Goal: Task Accomplishment & Management: Manage account settings

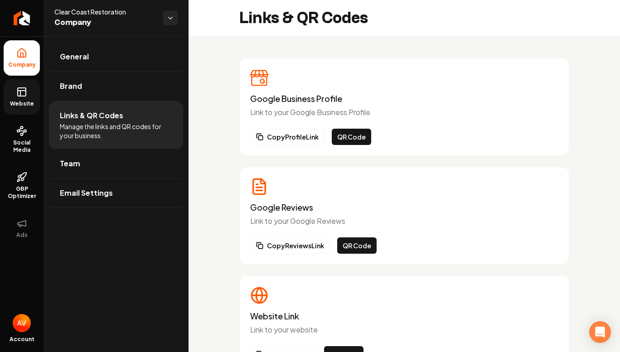
click at [11, 98] on link "Website" at bounding box center [22, 96] width 36 height 35
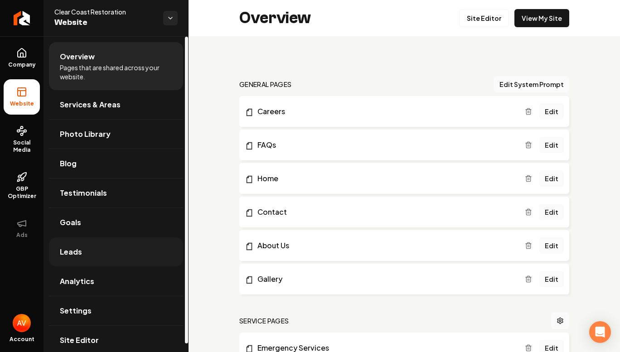
click at [131, 257] on link "Leads" at bounding box center [116, 251] width 134 height 29
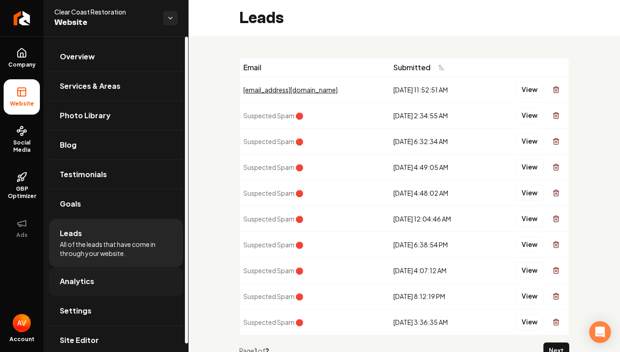
scroll to position [9, 0]
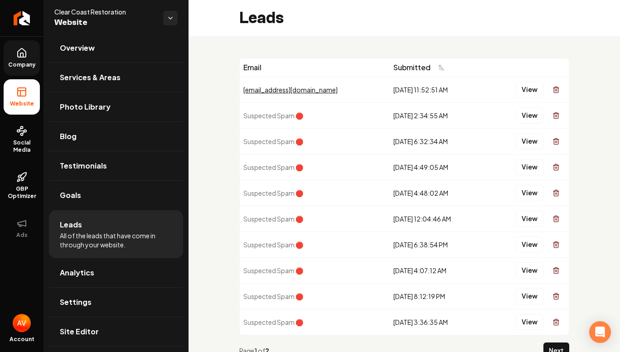
click at [24, 49] on icon at bounding box center [21, 53] width 11 height 11
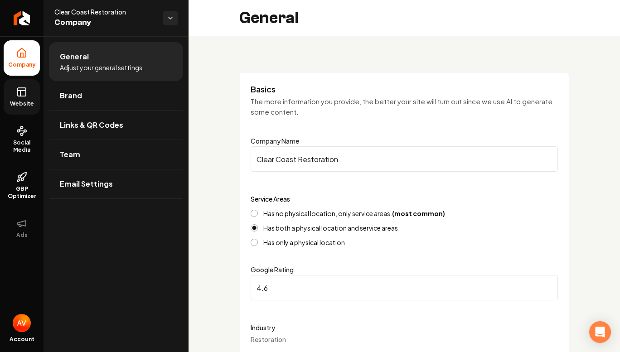
click at [31, 113] on link "Website" at bounding box center [22, 96] width 36 height 35
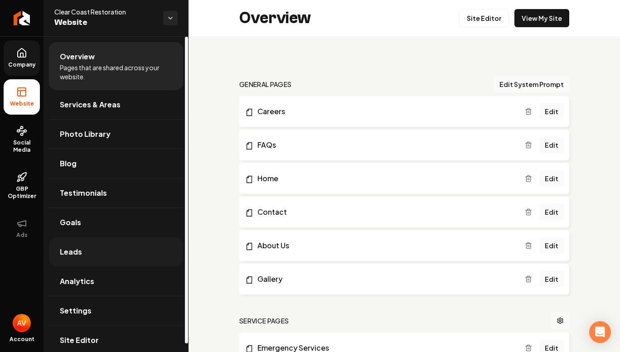
scroll to position [9, 0]
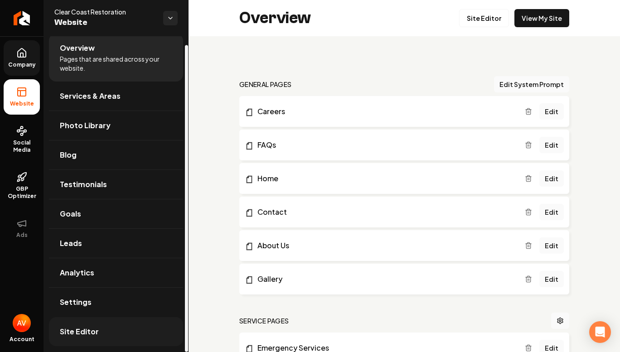
click at [128, 323] on link "Site Editor" at bounding box center [116, 331] width 134 height 29
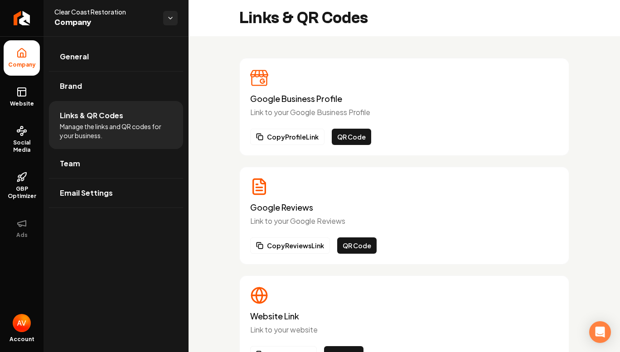
scroll to position [152, 0]
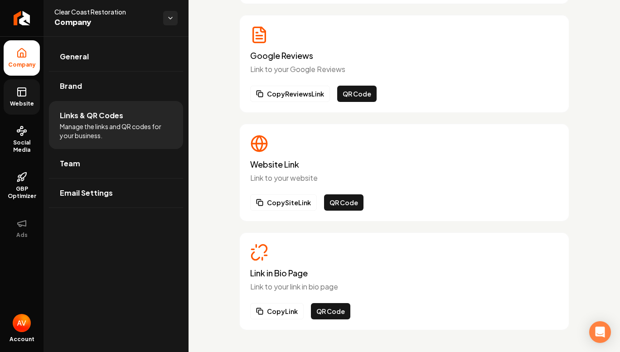
click at [30, 100] on link "Website" at bounding box center [22, 96] width 36 height 35
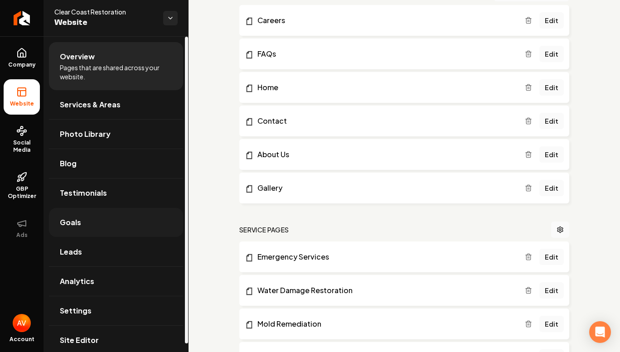
scroll to position [9, 0]
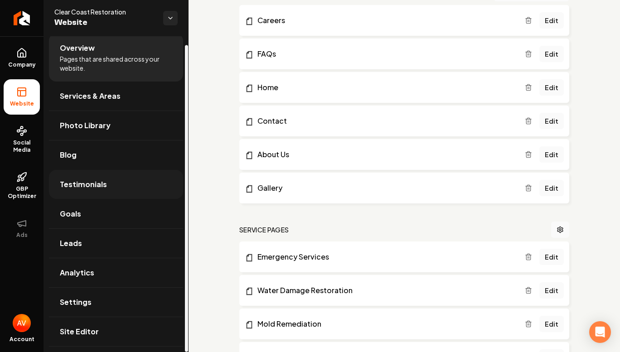
click at [97, 188] on span "Testimonials" at bounding box center [83, 184] width 47 height 11
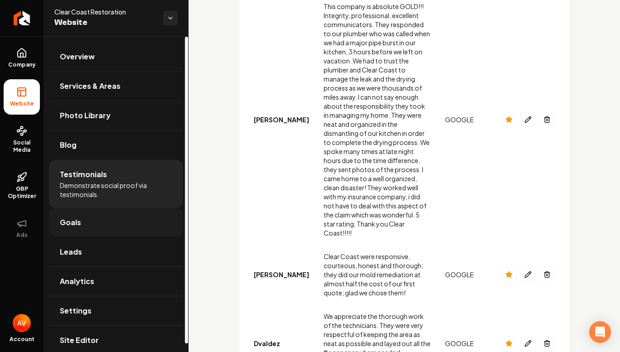
click at [96, 221] on link "Goals" at bounding box center [116, 222] width 134 height 29
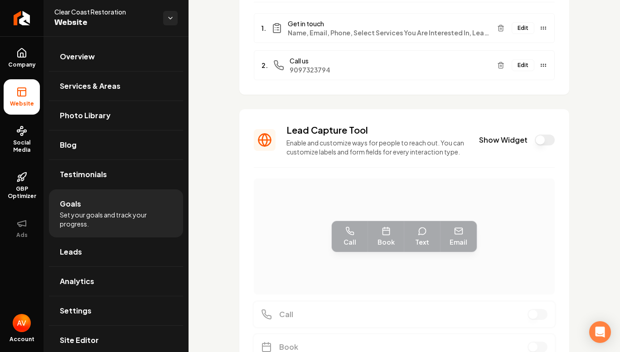
scroll to position [123, 0]
click at [540, 139] on div "Lead Capture Tool Enable and customize ways for people to reach out. You can cu…" at bounding box center [404, 140] width 301 height 33
click at [534, 142] on button "Show Widget" at bounding box center [544, 140] width 20 height 11
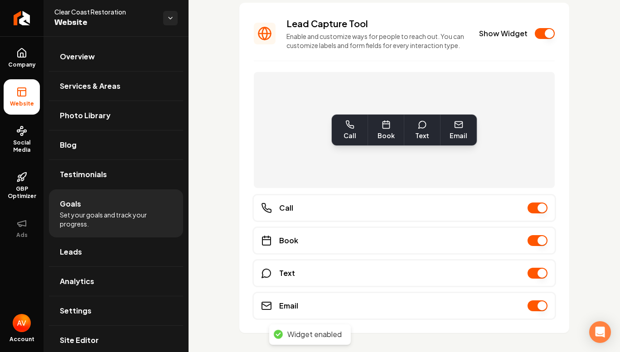
scroll to position [256, 0]
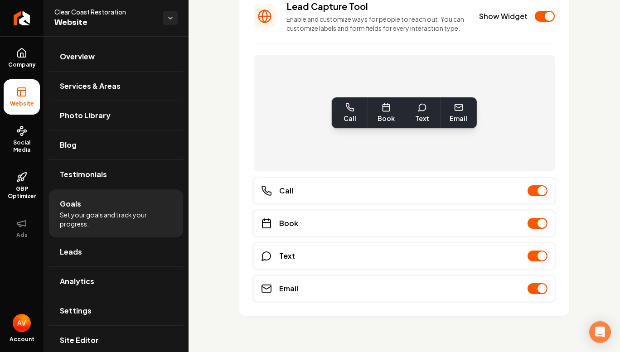
click at [534, 256] on button "Main content area" at bounding box center [537, 255] width 20 height 11
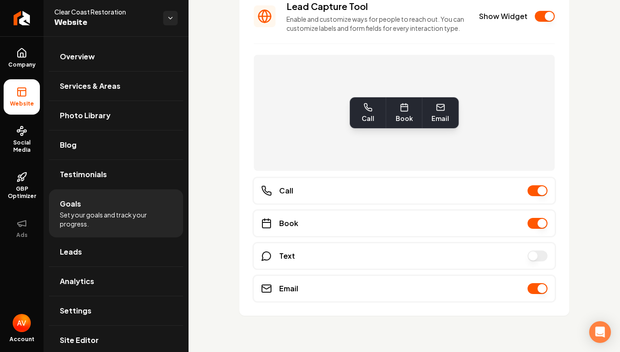
scroll to position [0, 0]
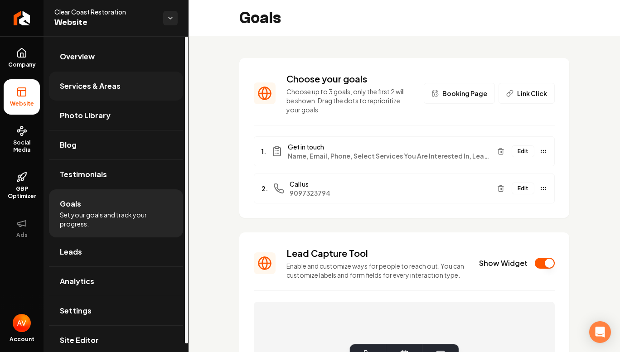
click at [109, 80] on link "Services & Areas" at bounding box center [116, 86] width 134 height 29
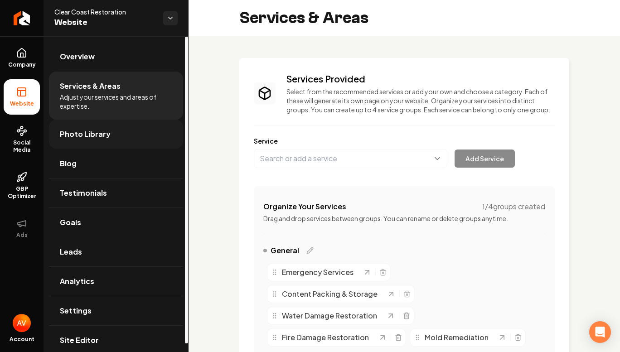
click at [137, 131] on link "Photo Library" at bounding box center [116, 134] width 134 height 29
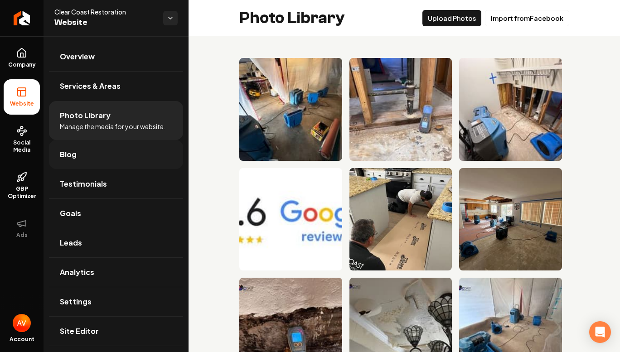
click at [110, 149] on link "Blog" at bounding box center [116, 154] width 134 height 29
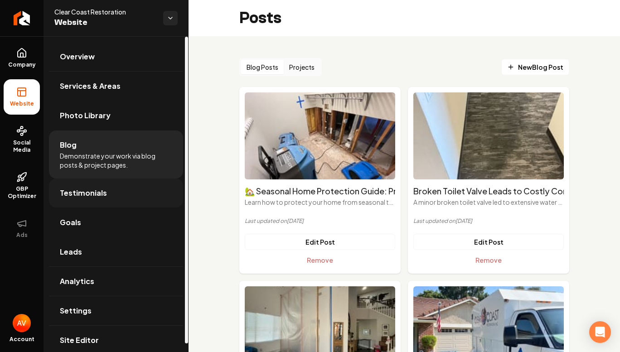
click at [100, 196] on span "Testimonials" at bounding box center [83, 192] width 47 height 11
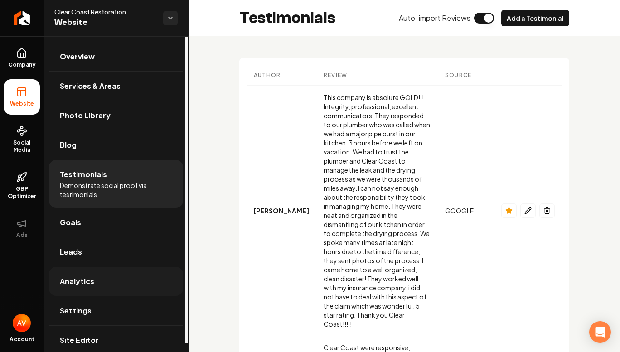
click at [96, 282] on link "Analytics" at bounding box center [116, 281] width 134 height 29
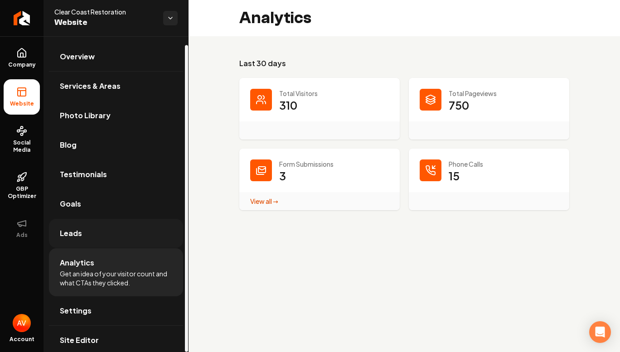
scroll to position [9, 0]
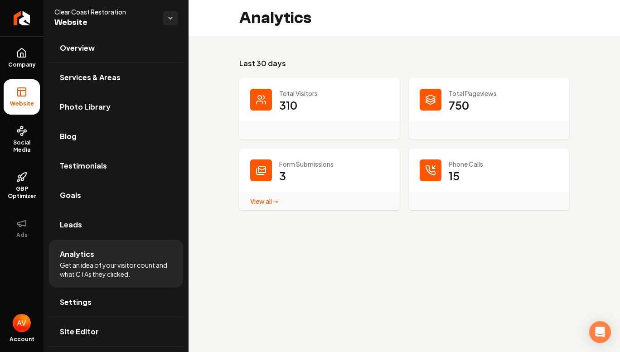
click at [269, 200] on link "View all → Form Submissions stats" at bounding box center [264, 201] width 28 height 8
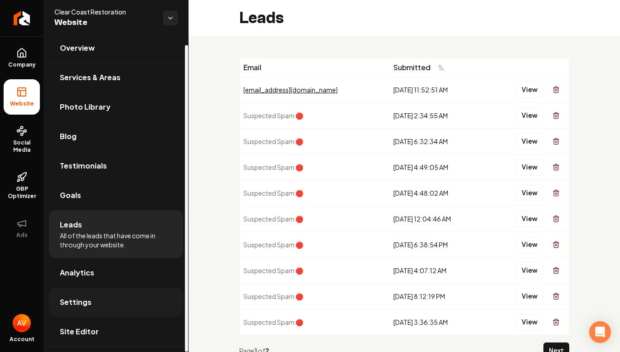
click at [99, 304] on link "Settings" at bounding box center [116, 302] width 134 height 29
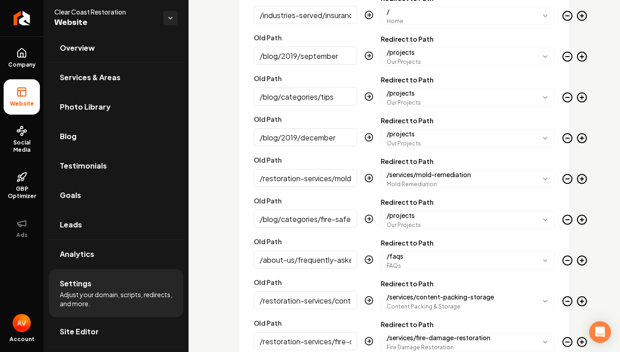
scroll to position [1412, 0]
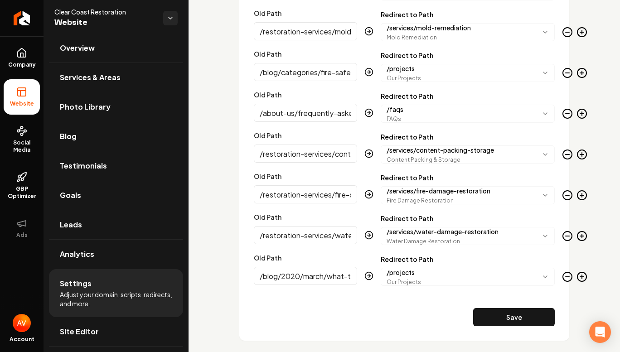
click at [314, 285] on input "/blog/2020/march/what-to-do-before-during-and-after-a-flood" at bounding box center [305, 276] width 103 height 18
click at [424, 319] on div "Save" at bounding box center [404, 317] width 301 height 18
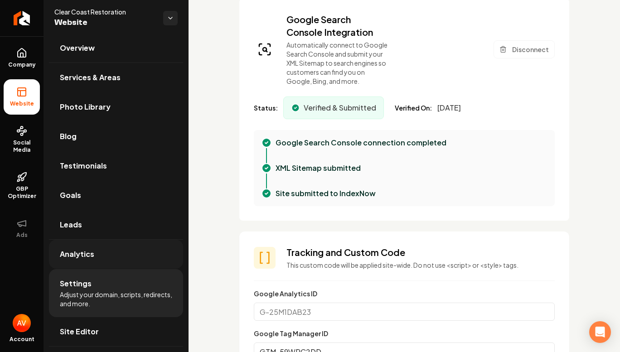
scroll to position [200, 0]
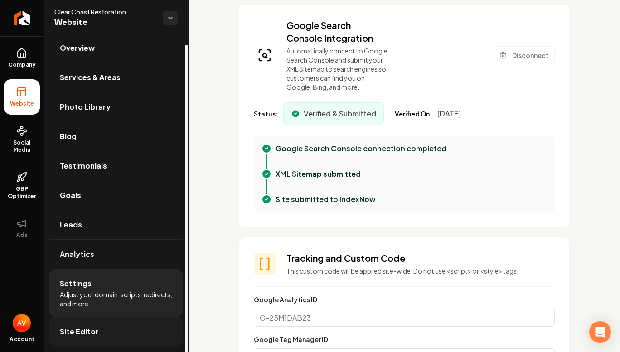
click at [96, 323] on link "Site Editor" at bounding box center [116, 331] width 134 height 29
